Goal: Information Seeking & Learning: Learn about a topic

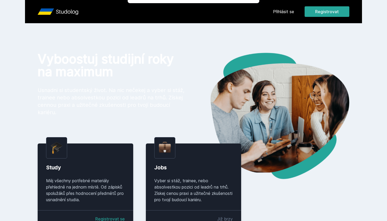
click at [198, 33] on button "Ne" at bounding box center [194, 33] width 19 height 13
click at [288, 15] on div "Přihlásit se Registrovat" at bounding box center [311, 11] width 76 height 11
click at [285, 13] on link "Přihlásit se" at bounding box center [283, 11] width 21 height 6
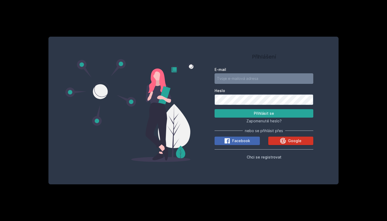
click at [287, 140] on div "Google" at bounding box center [291, 140] width 22 height 6
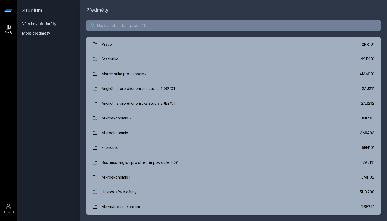
click at [124, 27] on input "search" at bounding box center [233, 25] width 294 height 11
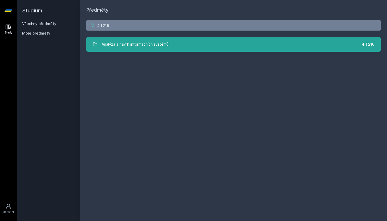
type input "4IT216"
click at [149, 43] on div "Analýza a návrh informačních systémů" at bounding box center [135, 44] width 67 height 11
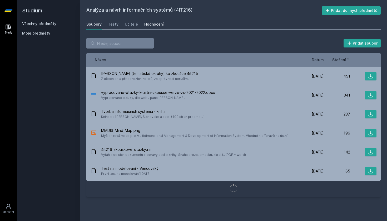
click at [145, 22] on div "Hodnocení" at bounding box center [153, 24] width 19 height 5
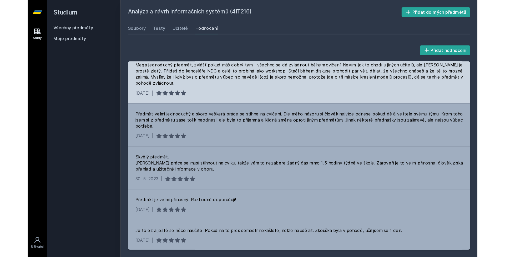
scroll to position [49, 0]
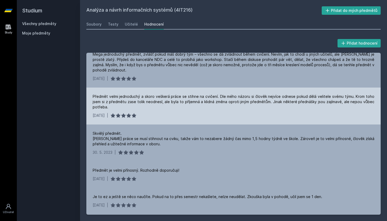
click at [170, 113] on div "[DATE] |" at bounding box center [234, 115] width 282 height 5
